Goal: Information Seeking & Learning: Learn about a topic

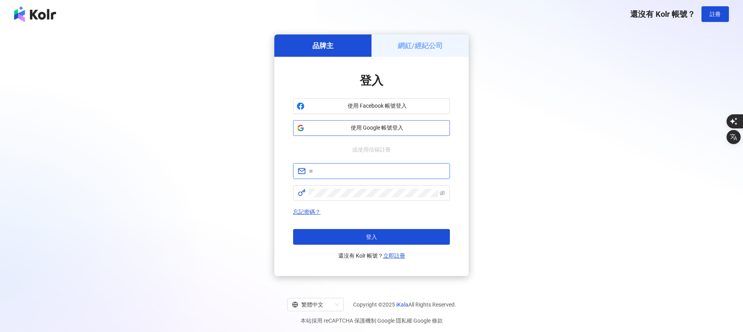
type input "**********"
click at [343, 123] on button "使用 Google 帳號登入" at bounding box center [371, 128] width 157 height 16
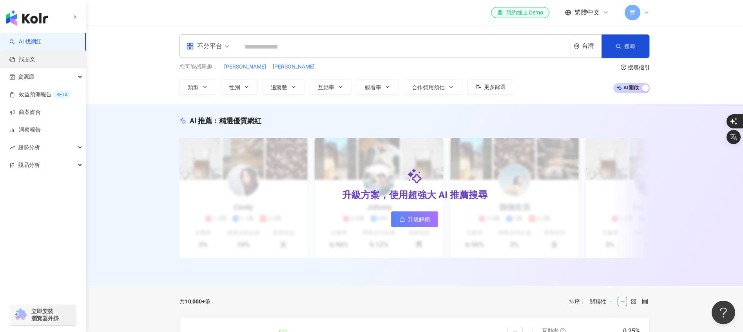
click at [35, 61] on link "找貼文" at bounding box center [22, 60] width 26 height 8
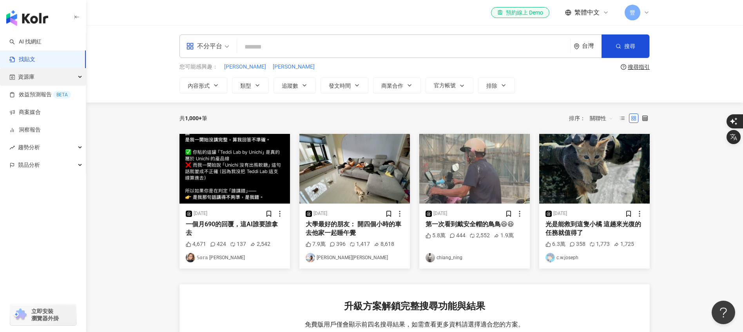
click at [38, 72] on div "資源庫" at bounding box center [43, 77] width 86 height 18
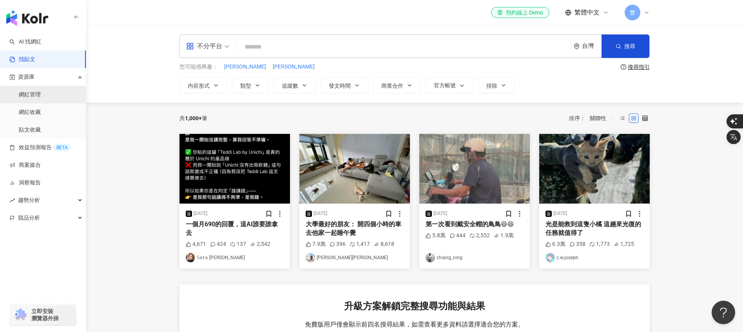
click at [41, 94] on link "網紅管理" at bounding box center [30, 95] width 22 height 8
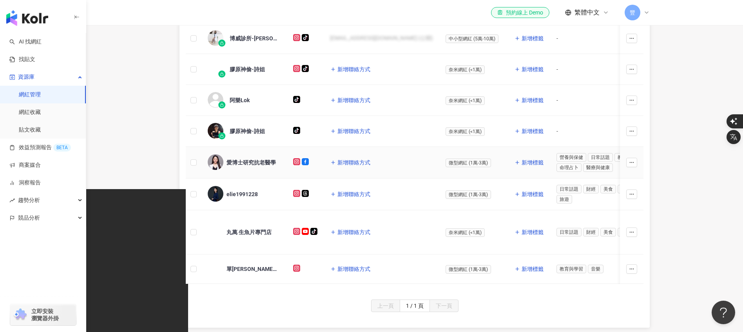
scroll to position [183, 0]
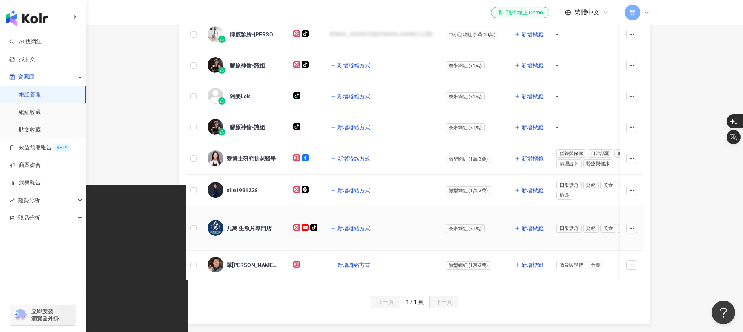
click at [248, 223] on div "丸萬 生魚片專門店" at bounding box center [244, 228] width 73 height 16
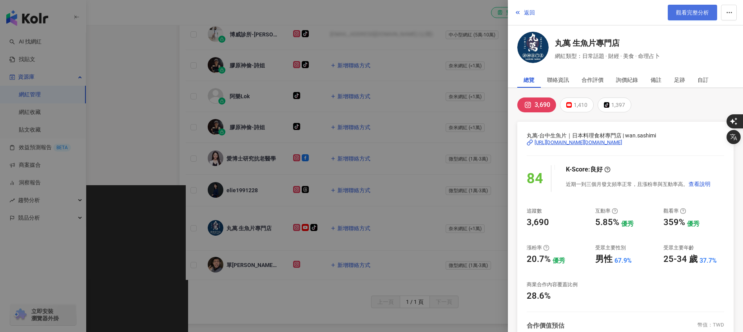
click at [681, 14] on span "觀看完整分析" at bounding box center [692, 12] width 33 height 6
click at [447, 17] on div at bounding box center [371, 166] width 743 height 332
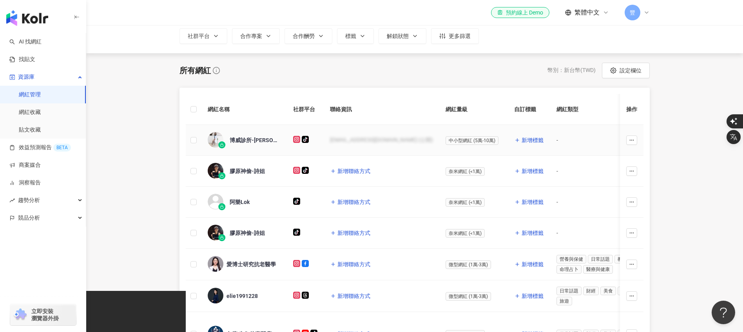
scroll to position [89, 0]
